Goal: Find contact information: Find contact information

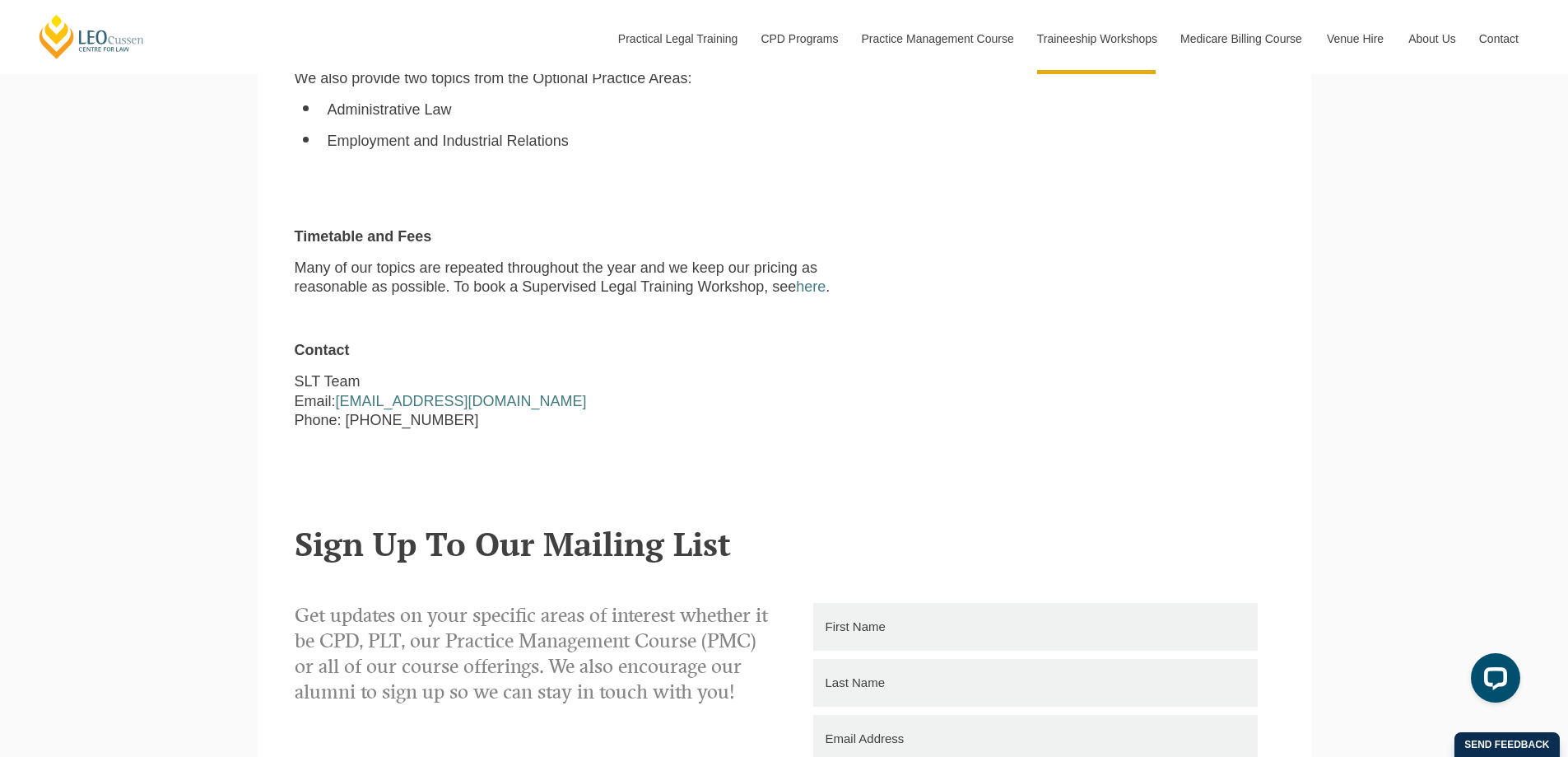
scroll to position [1565, 0]
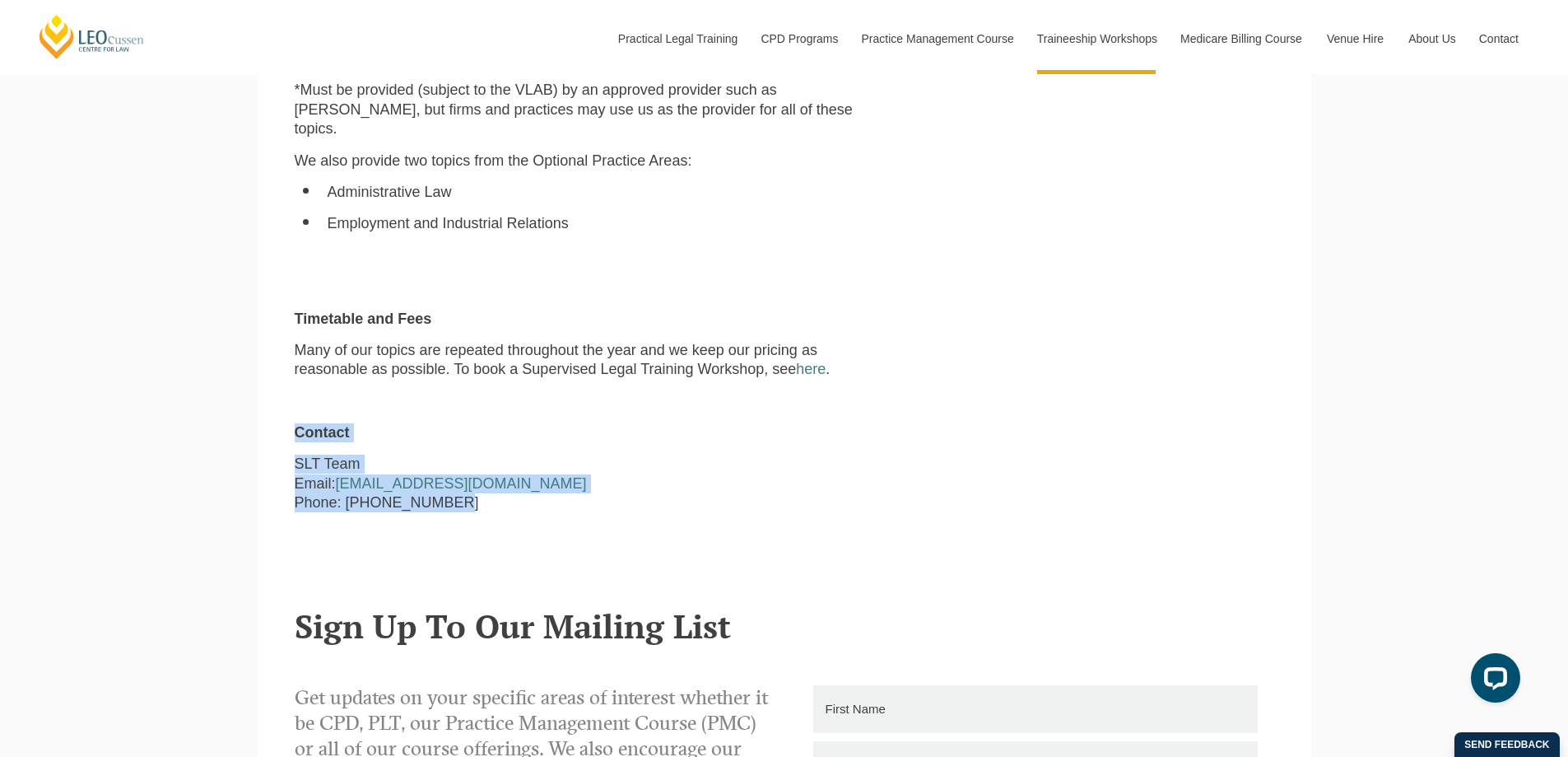
drag, startPoint x: 550, startPoint y: 530, endPoint x: 241, endPoint y: 410, distance: 331.5
click at [241, 410] on div "Leo Cussen Centre for Law Search here Practical Legal Training Our Practical Le…" at bounding box center [784, 83] width 1568 height 3298
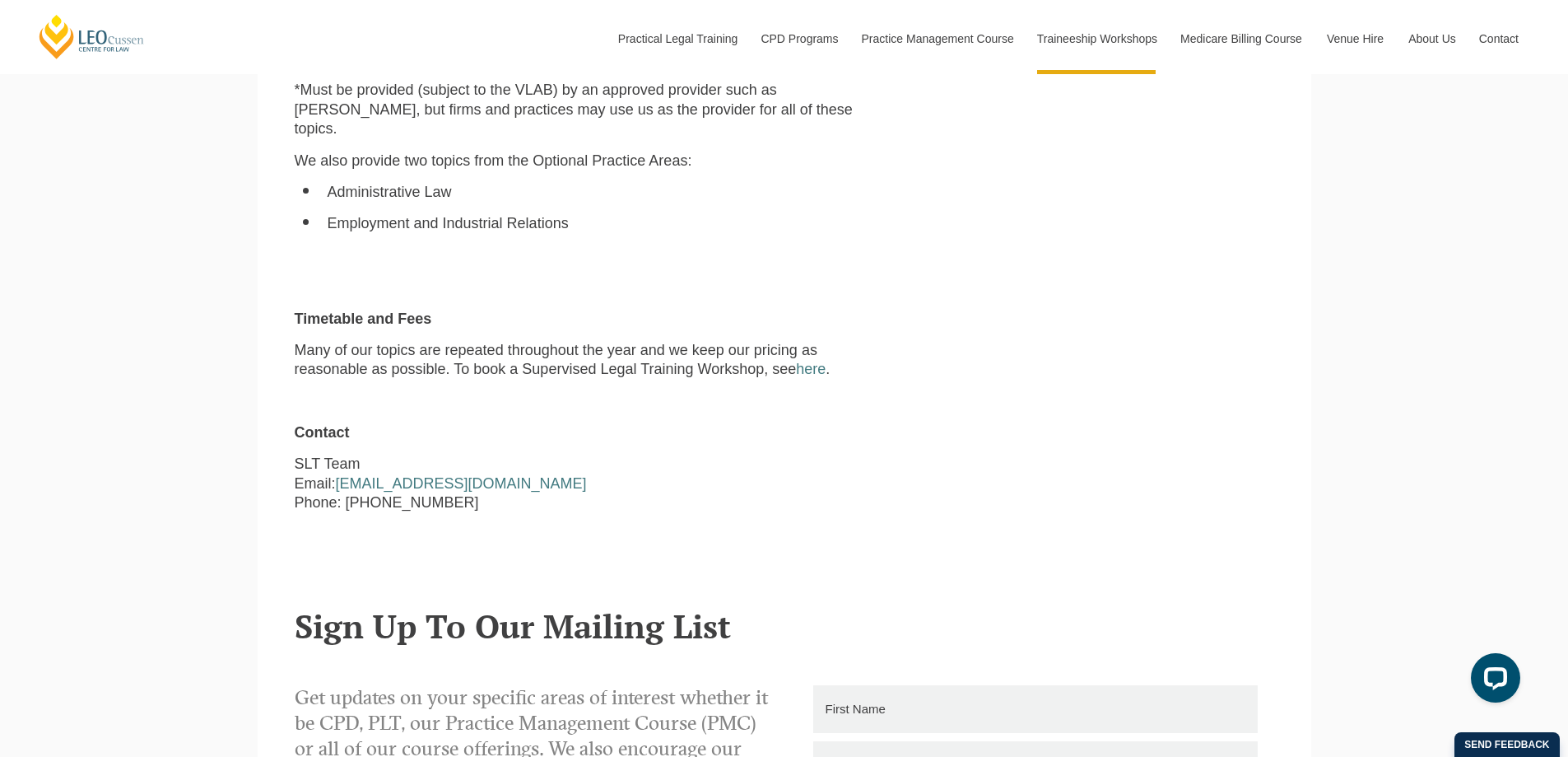
click at [504, 341] on p "Many of our topics are repeated throughout the year and we keep our pricing as …" at bounding box center [575, 360] width 562 height 38
drag, startPoint x: 489, startPoint y: 485, endPoint x: 288, endPoint y: 429, distance: 208.7
copy p "SLT Team Email: slt@leocussen.edu.au Phone: 03 8667 5667"
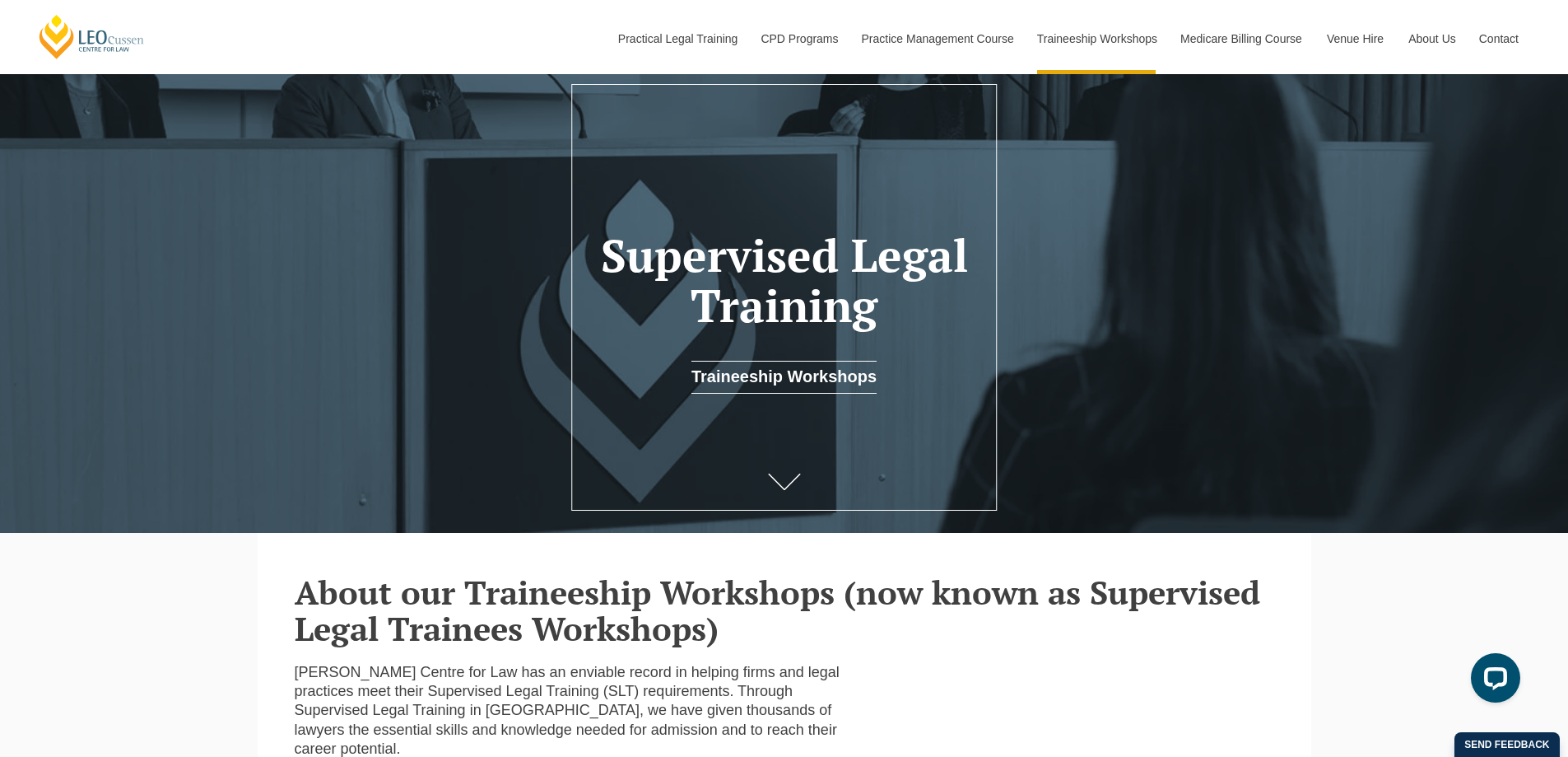
scroll to position [0, 0]
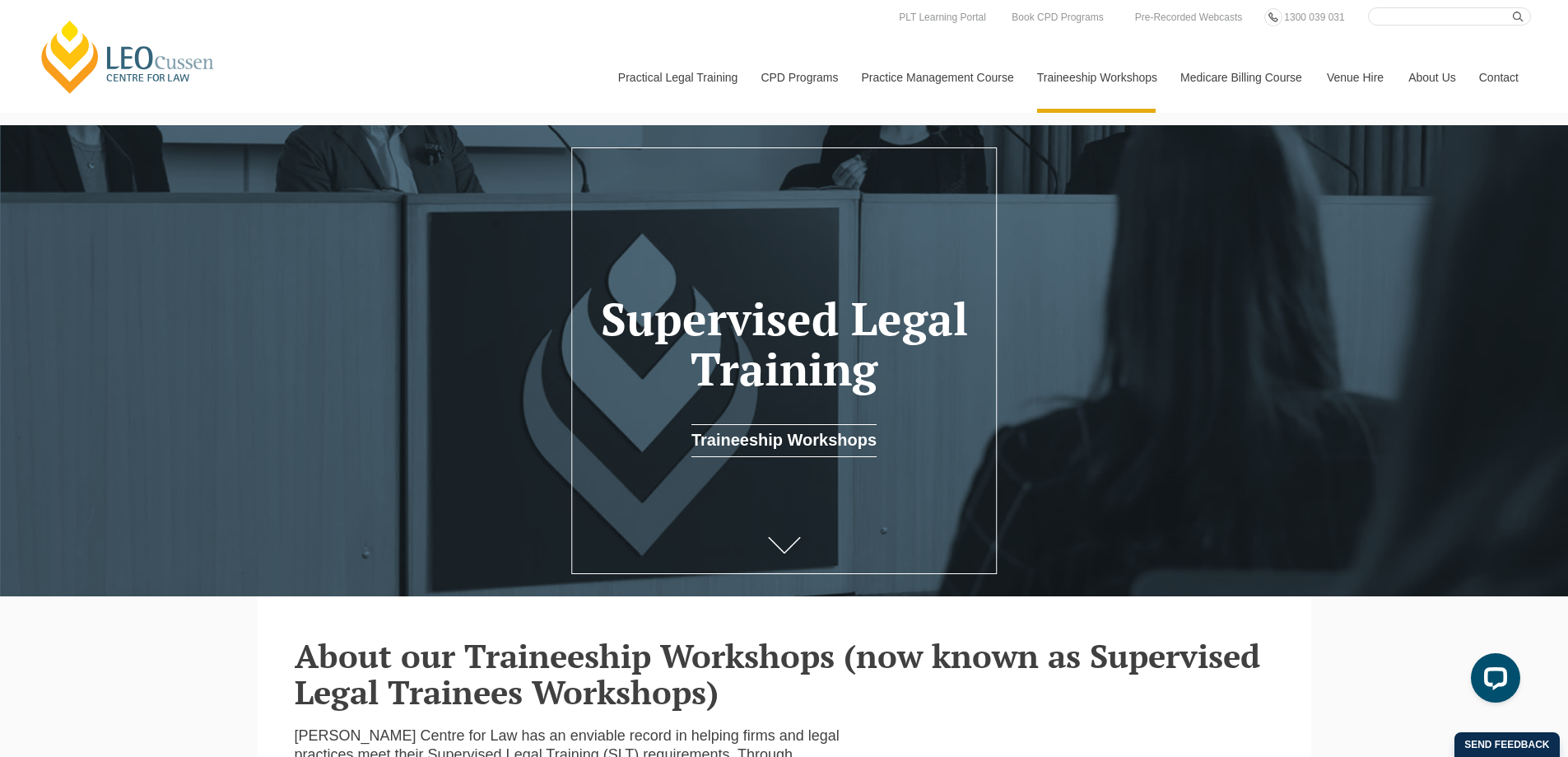
click at [0, 0] on link "[PERSON_NAME] Supervised Legal Training" at bounding box center [0, 0] width 0 height 0
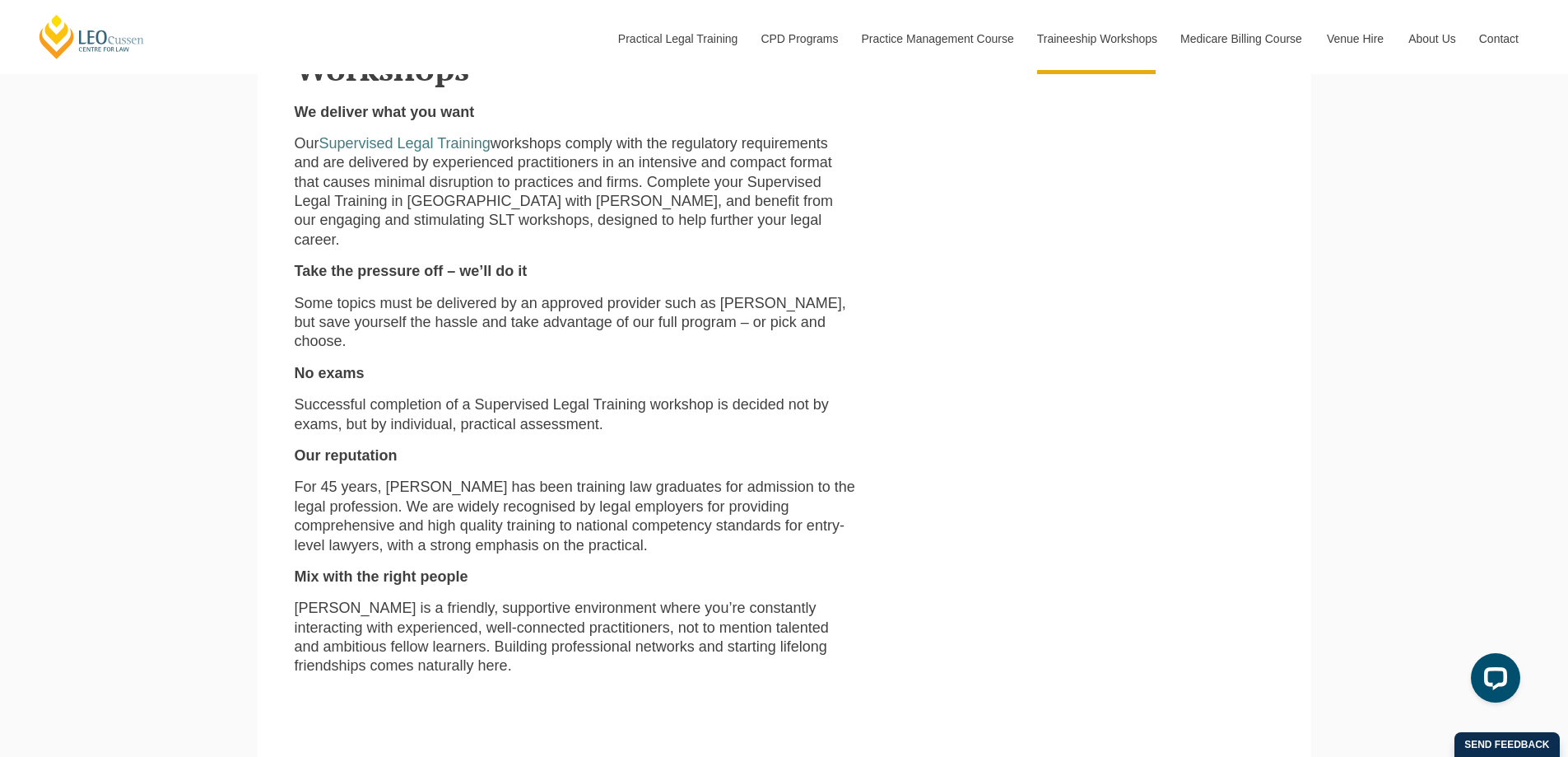
scroll to position [621, 0]
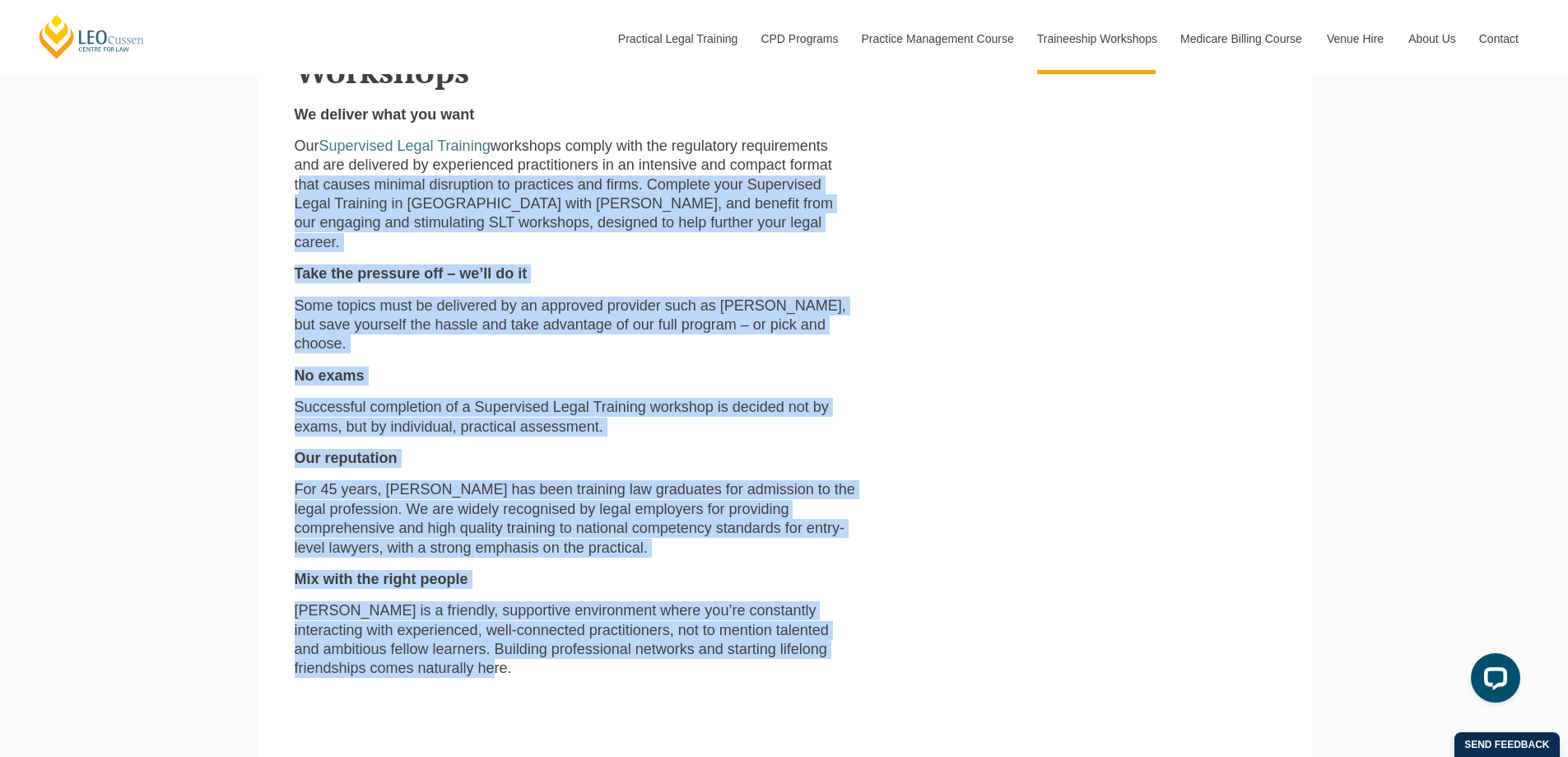
drag, startPoint x: 390, startPoint y: 617, endPoint x: 295, endPoint y: 161, distance: 465.8
click at [279, 153] on section "Why Leo Cussen Supervised Legal Training (SLT) Workshops We deliver what you wa…" at bounding box center [784, 354] width 1054 height 757
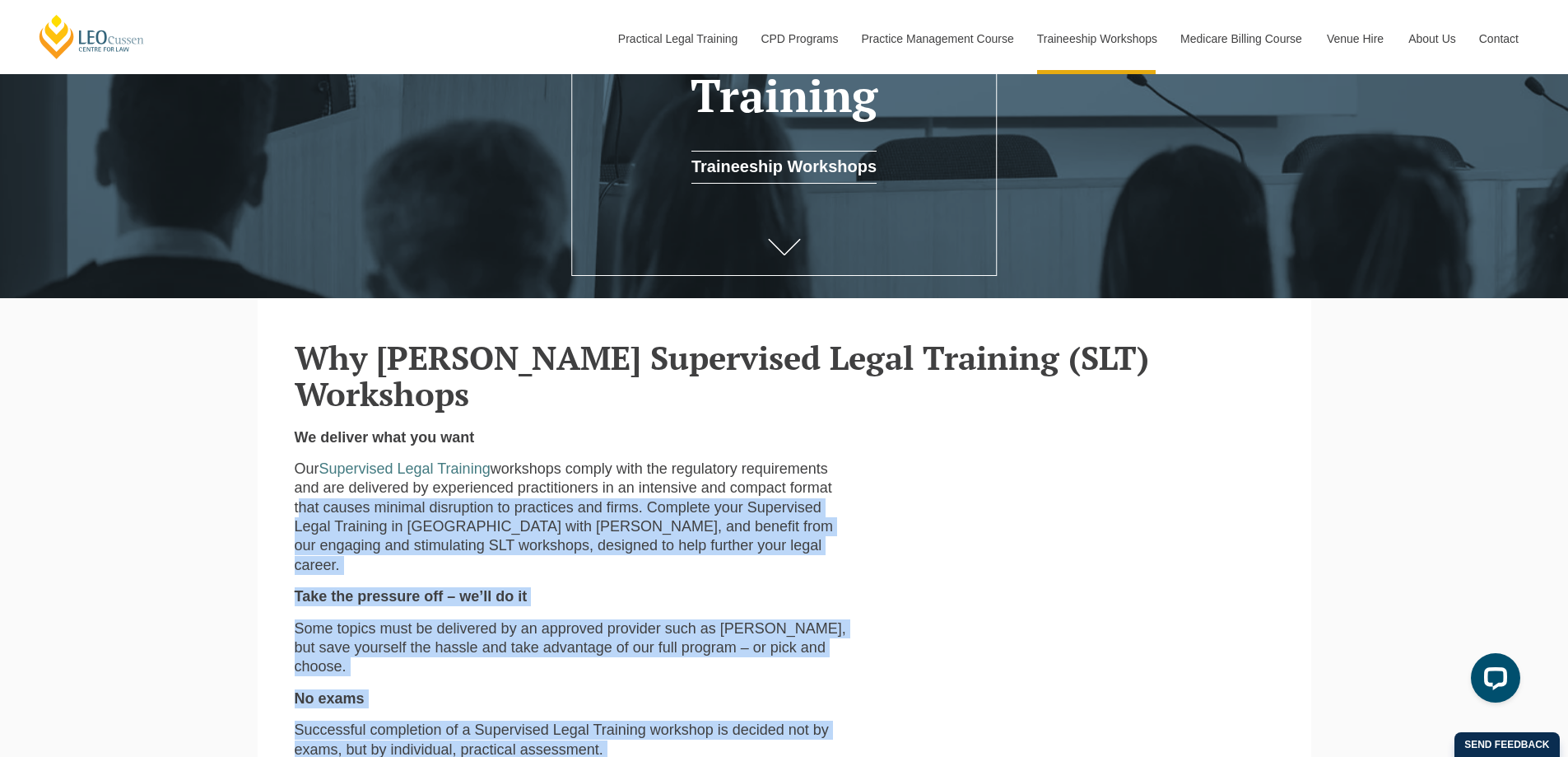
scroll to position [291, 0]
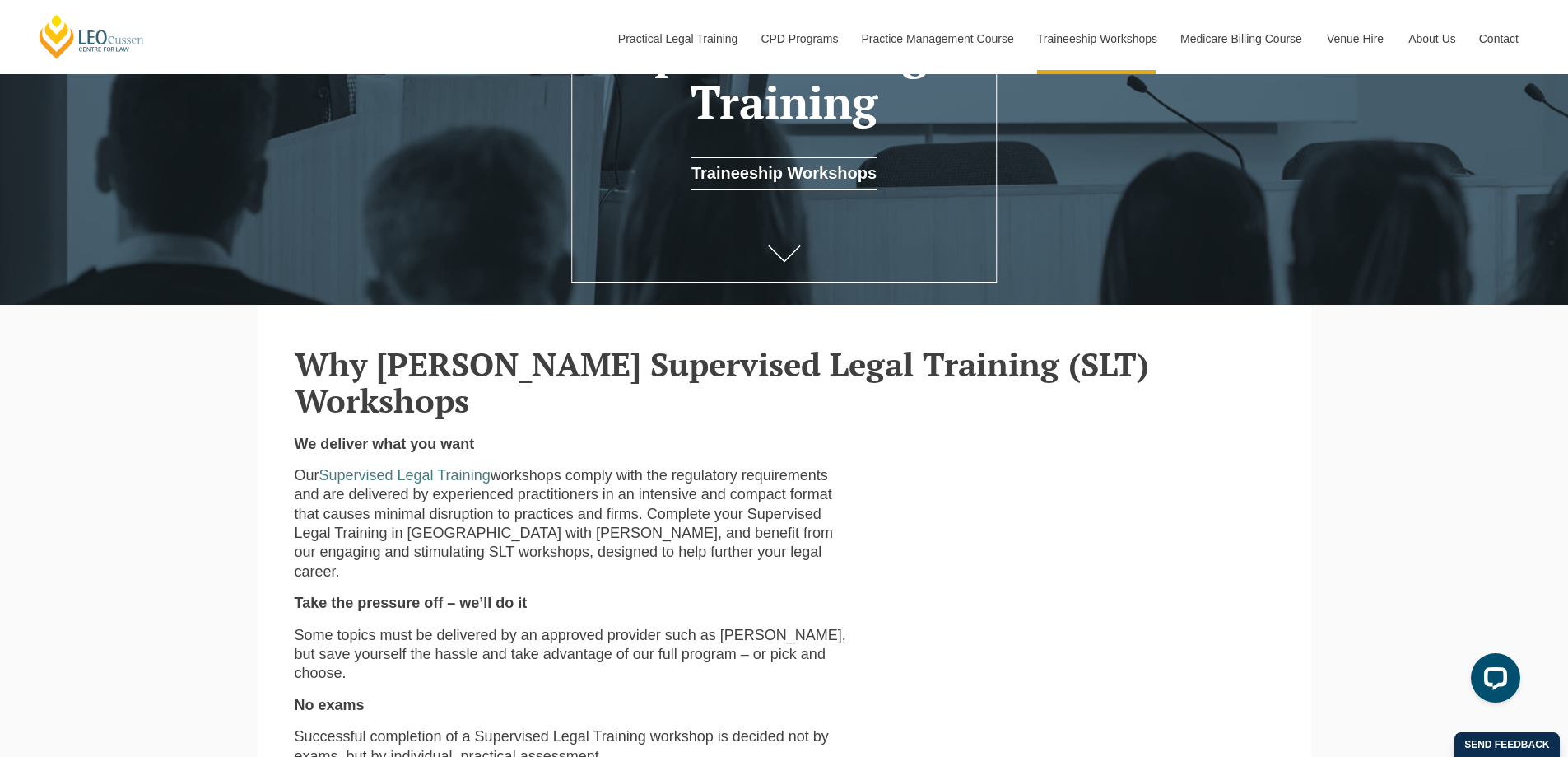
click at [553, 466] on p "Our Supervised Legal Training workshops comply with the regulatory requirements…" at bounding box center [575, 524] width 562 height 116
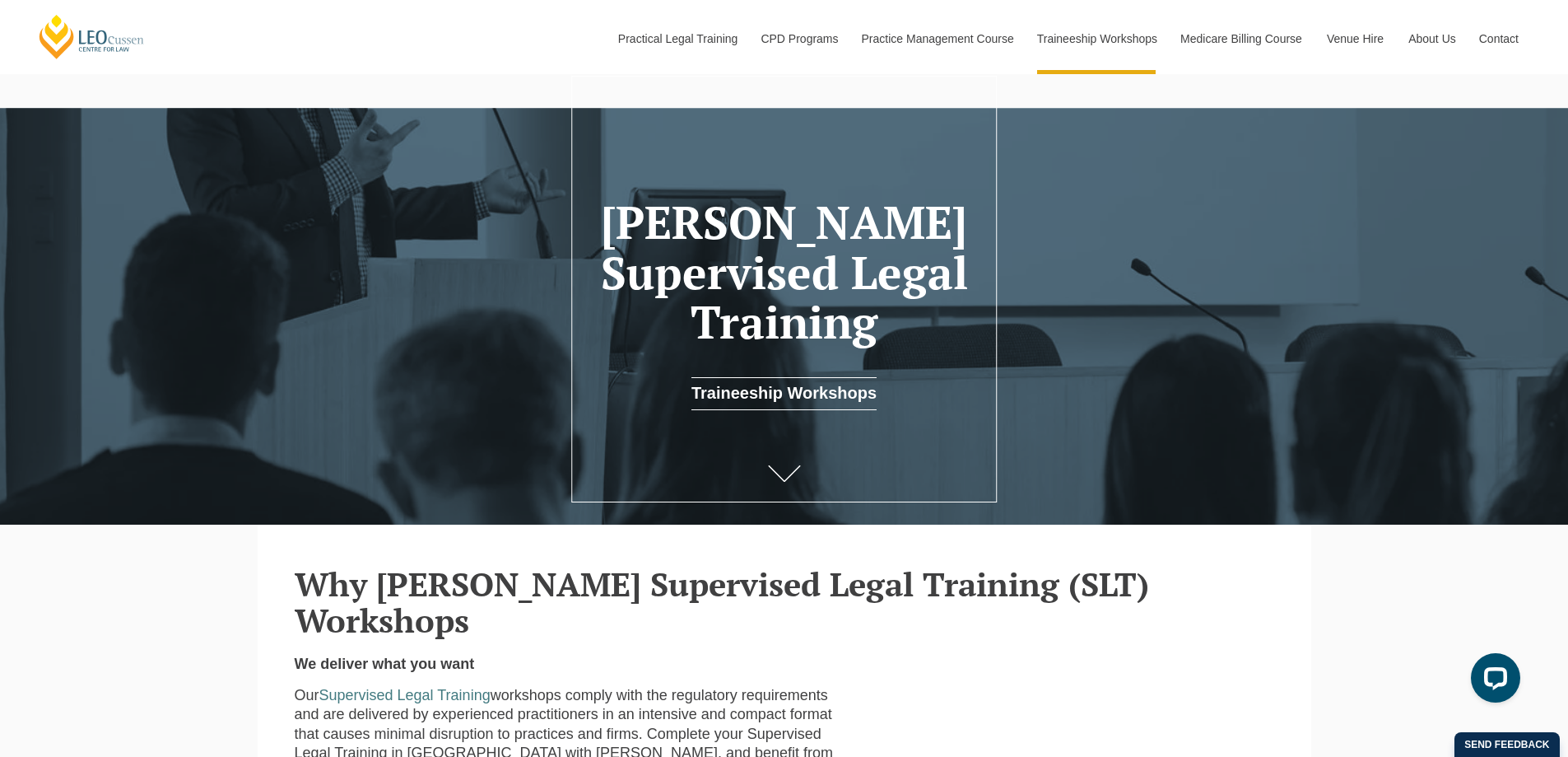
scroll to position [165, 0]
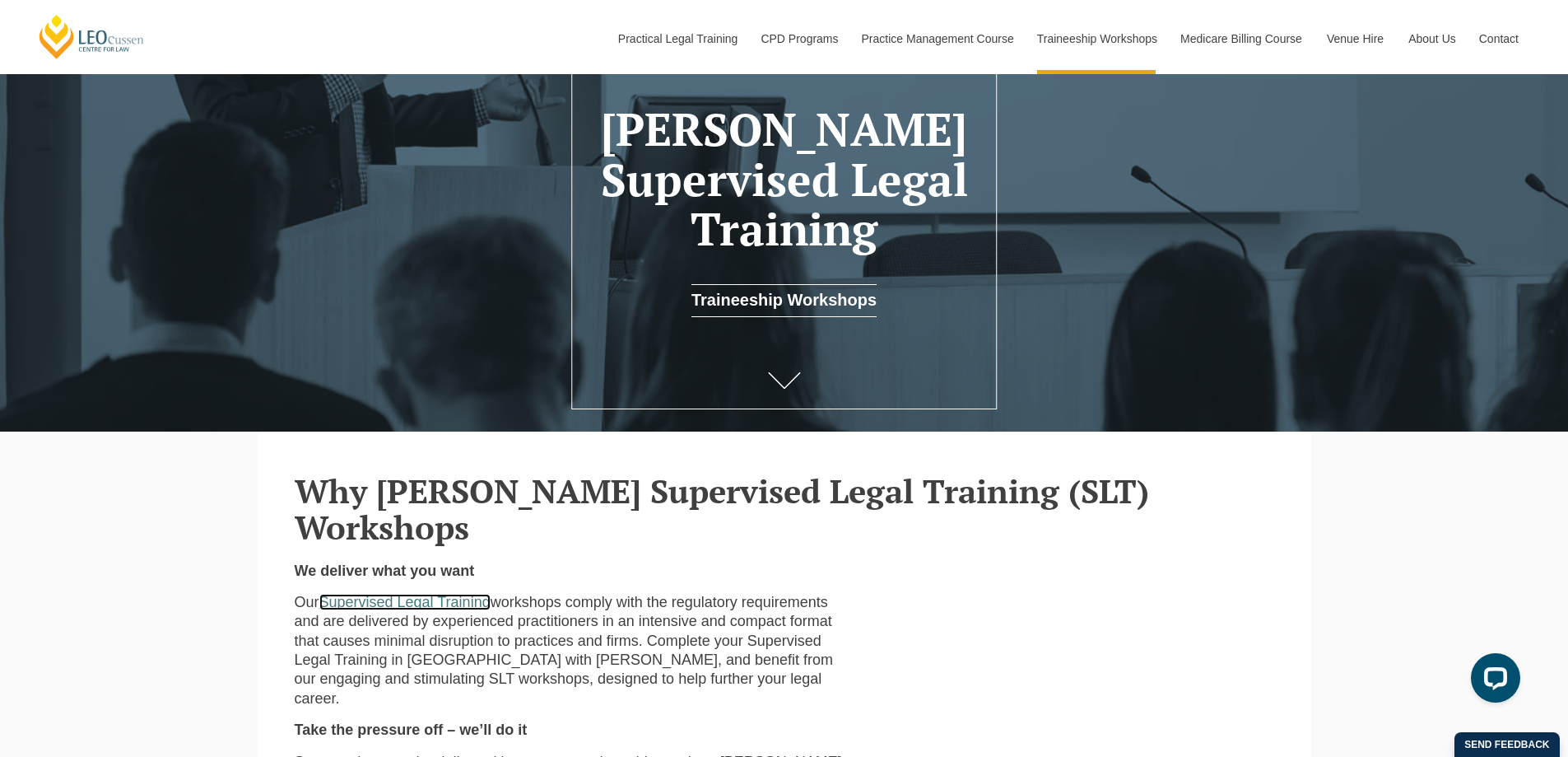
click at [371, 594] on link "Supervised Legal Training" at bounding box center [405, 602] width 172 height 17
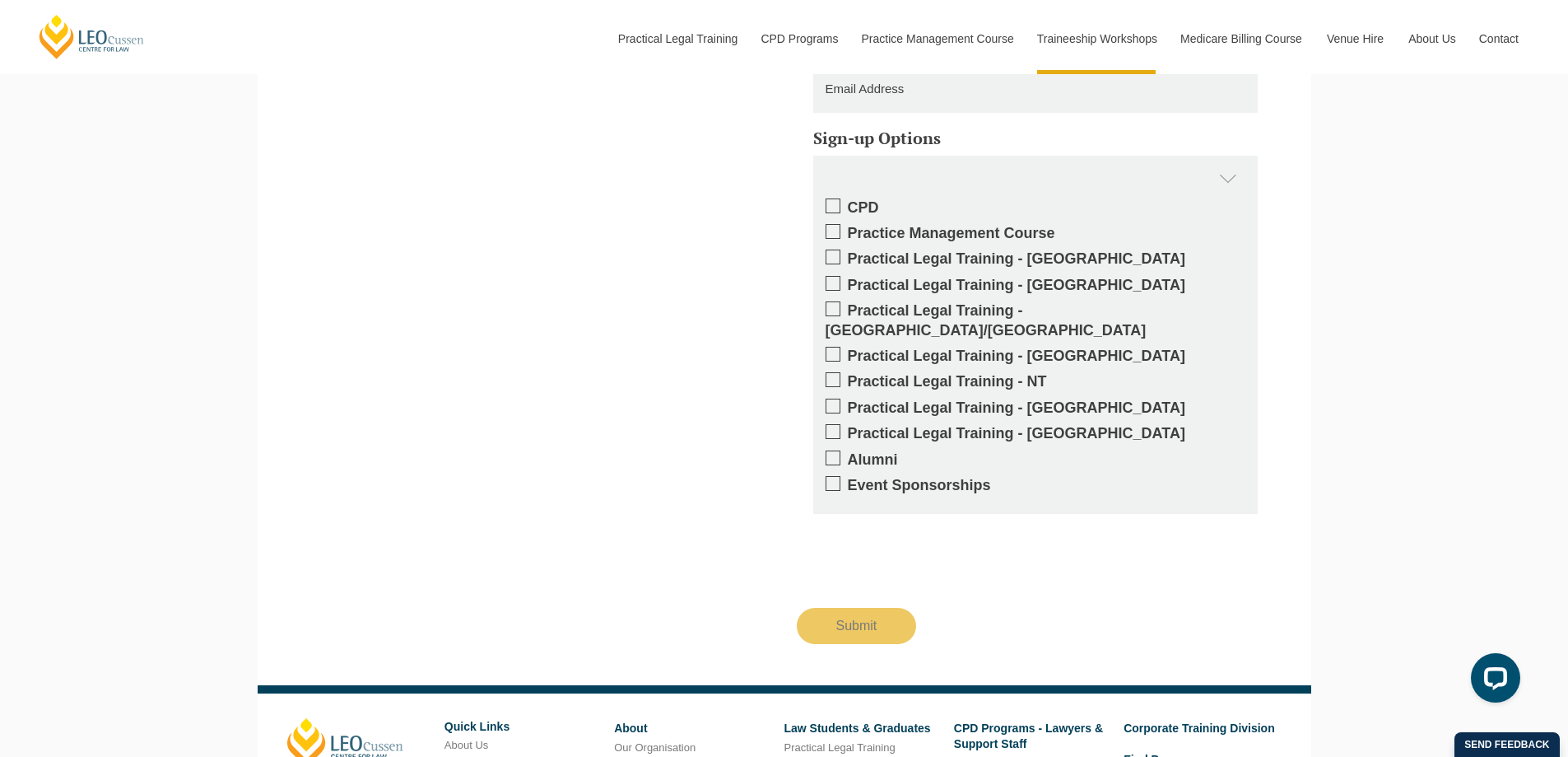
scroll to position [2506, 0]
